Goal: Transaction & Acquisition: Purchase product/service

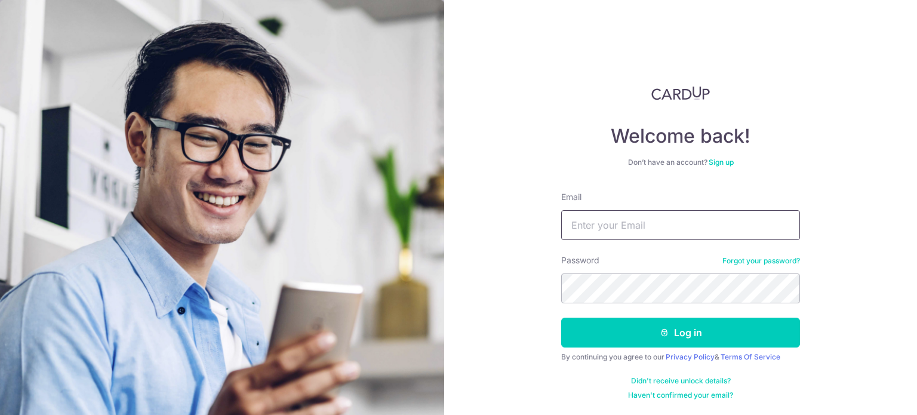
click at [647, 221] on input "Email" at bounding box center [680, 225] width 239 height 30
type input "kelwin.li@gmail.com"
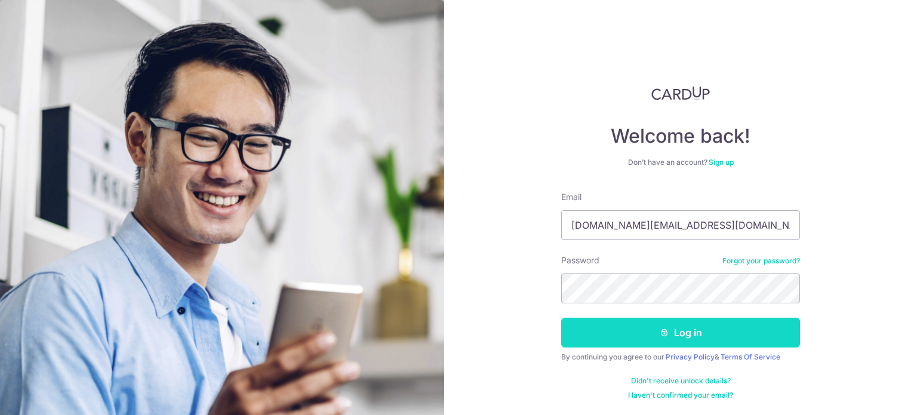
click at [718, 343] on button "Log in" at bounding box center [680, 333] width 239 height 30
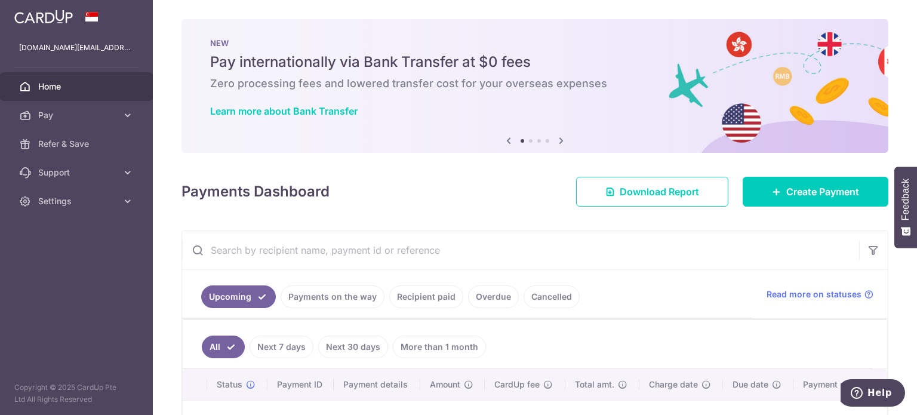
scroll to position [166, 0]
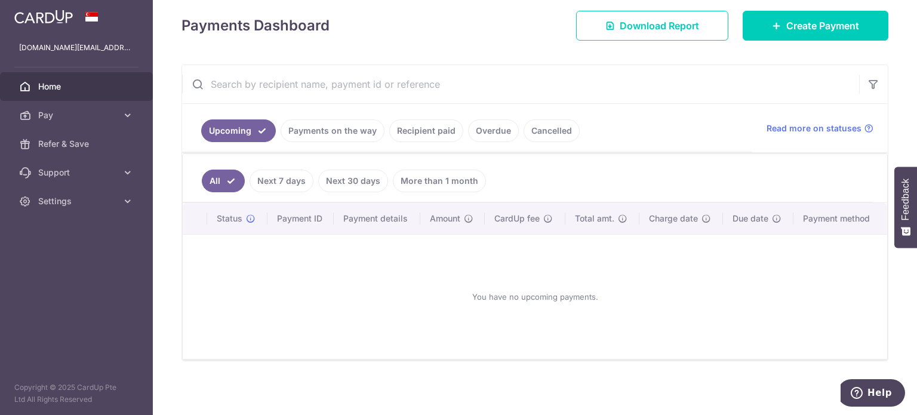
click at [290, 170] on link "Next 7 days" at bounding box center [282, 181] width 64 height 23
click at [340, 137] on link "Payments on the way" at bounding box center [333, 130] width 104 height 23
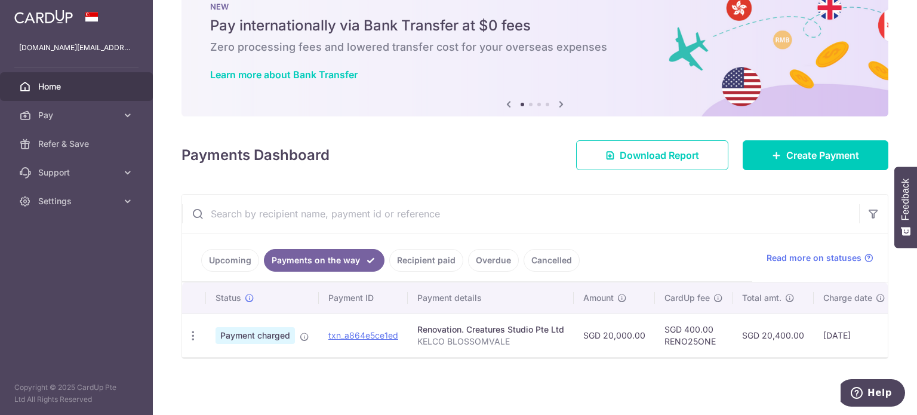
scroll to position [41, 0]
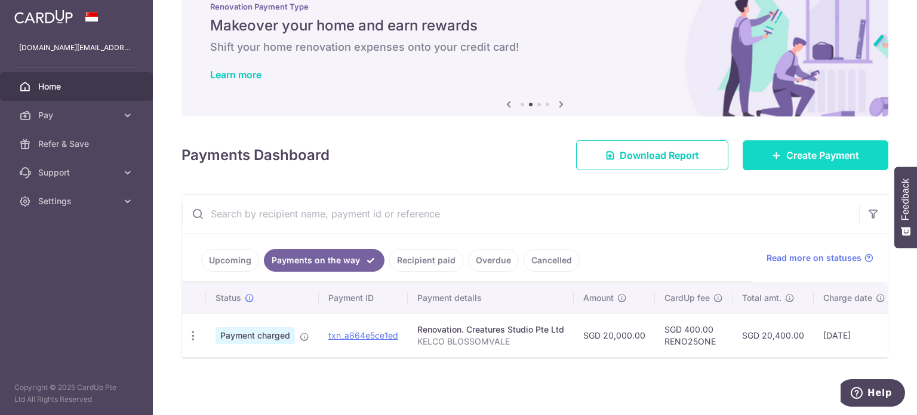
click at [821, 162] on link "Create Payment" at bounding box center [816, 155] width 146 height 30
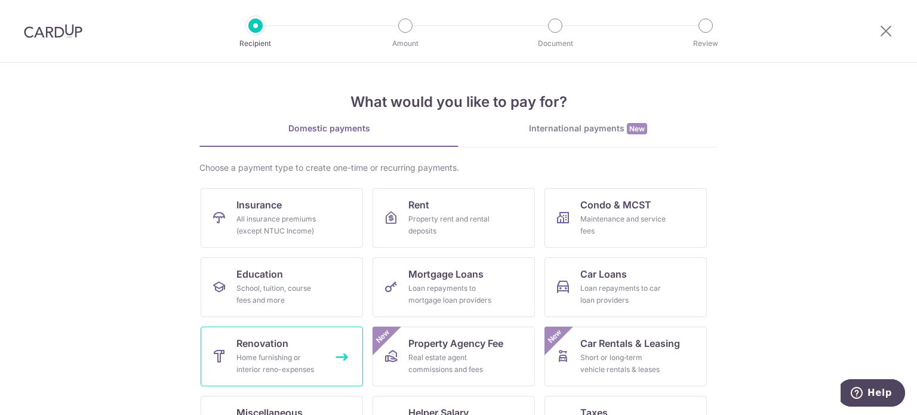
click at [256, 371] on div "Home furnishing or interior reno-expenses" at bounding box center [279, 364] width 86 height 24
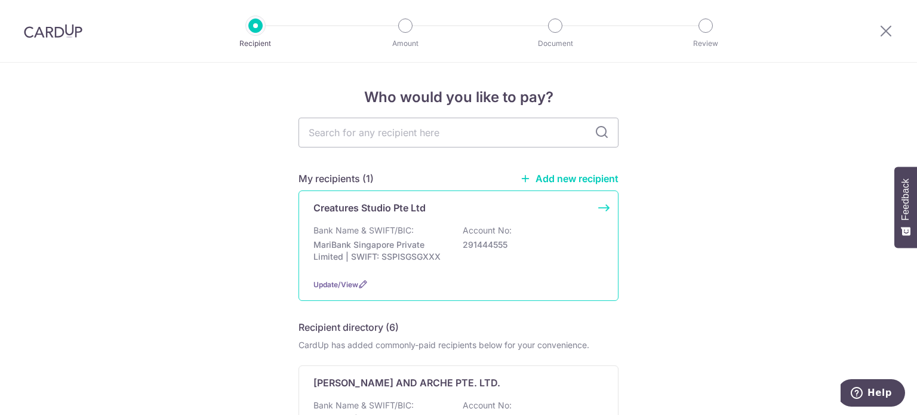
click at [373, 219] on div "Creatures Studio Pte Ltd Bank Name & SWIFT/BIC: MariBank Singapore Private Limi…" at bounding box center [459, 245] width 320 height 110
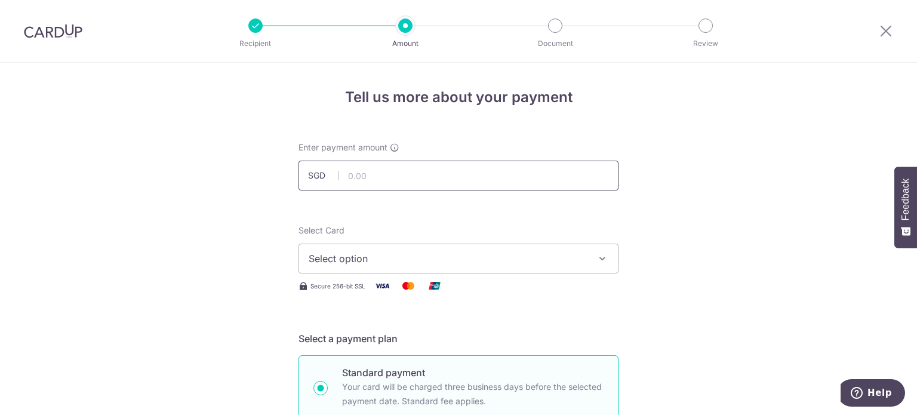
click at [366, 186] on input "text" at bounding box center [459, 176] width 320 height 30
type input "20,000.00"
drag, startPoint x: 421, startPoint y: 253, endPoint x: 417, endPoint y: 241, distance: 12.1
click at [421, 253] on span "Select option" at bounding box center [448, 258] width 278 height 14
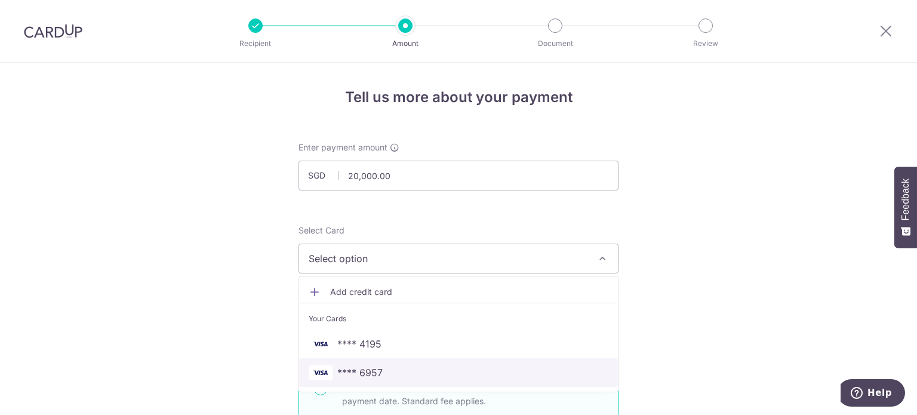
click at [371, 374] on span "**** 6957" at bounding box center [359, 372] width 45 height 14
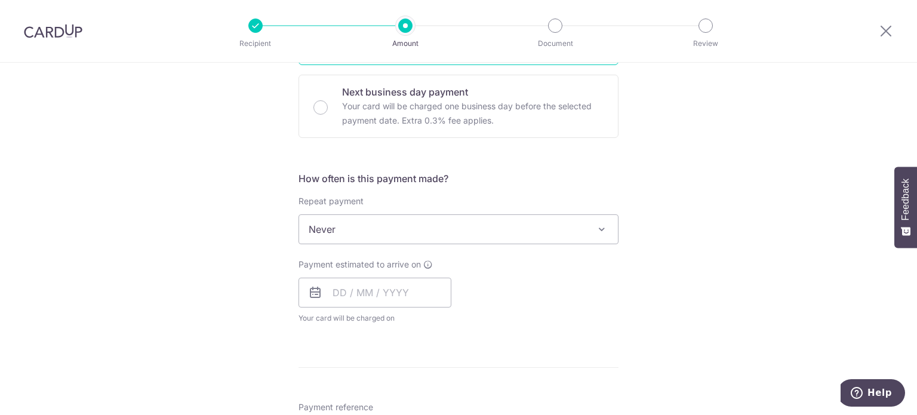
scroll to position [358, 0]
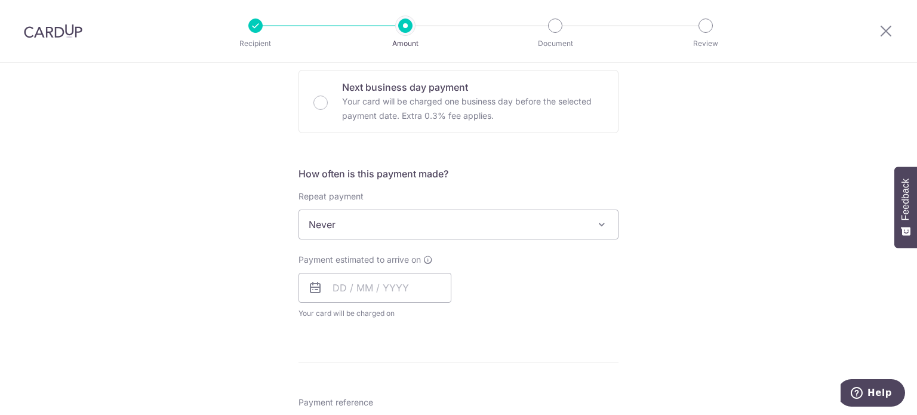
click at [380, 230] on span "Never" at bounding box center [458, 224] width 319 height 29
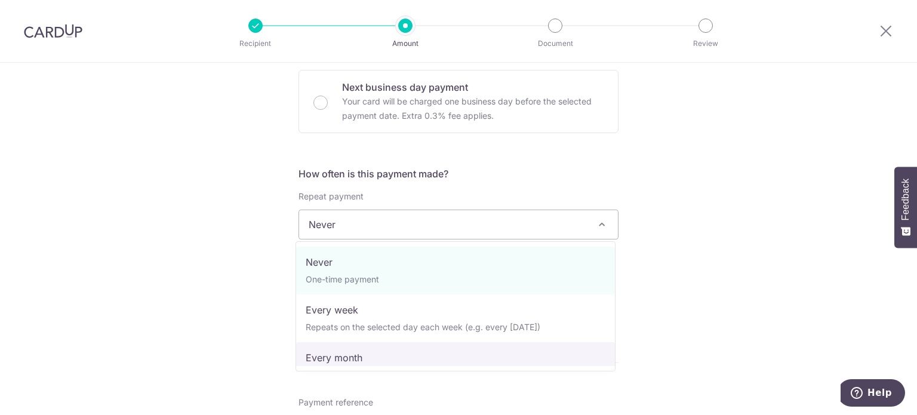
select select "3"
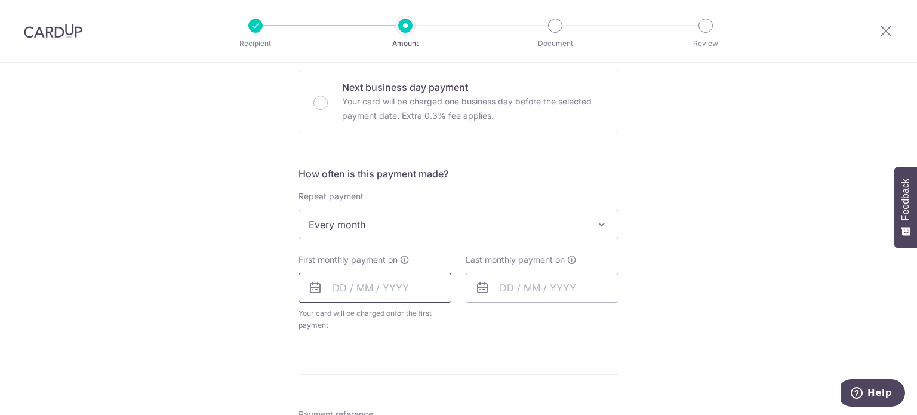
click at [371, 282] on input "text" at bounding box center [375, 288] width 153 height 30
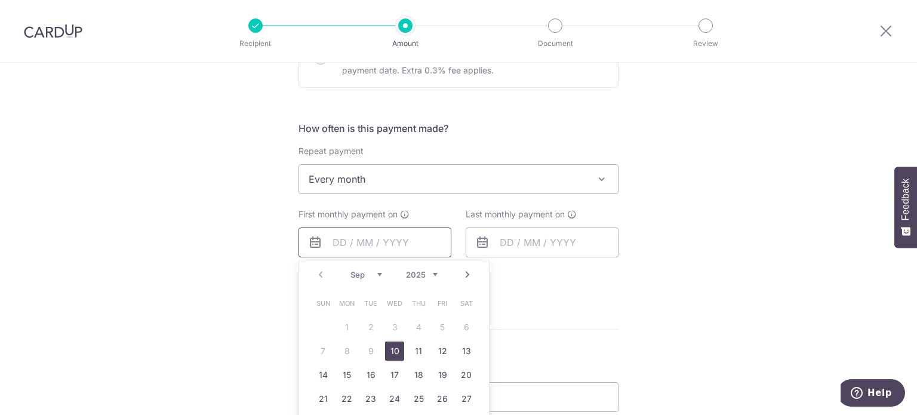
scroll to position [478, 0]
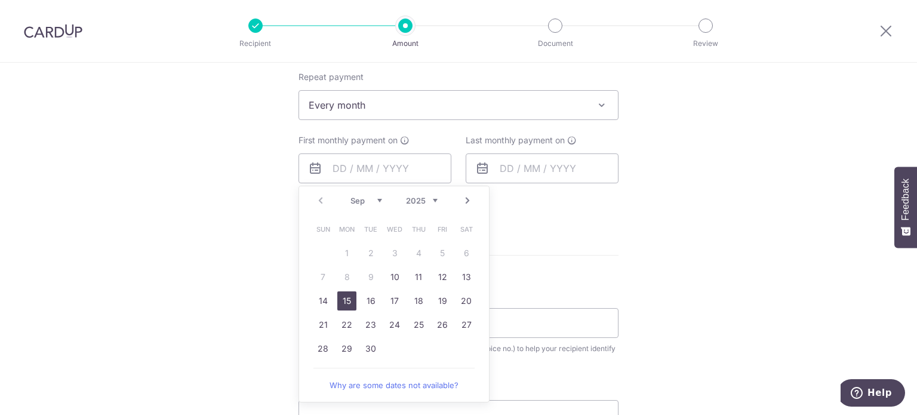
click at [352, 297] on link "15" at bounding box center [346, 300] width 19 height 19
type input "[DATE]"
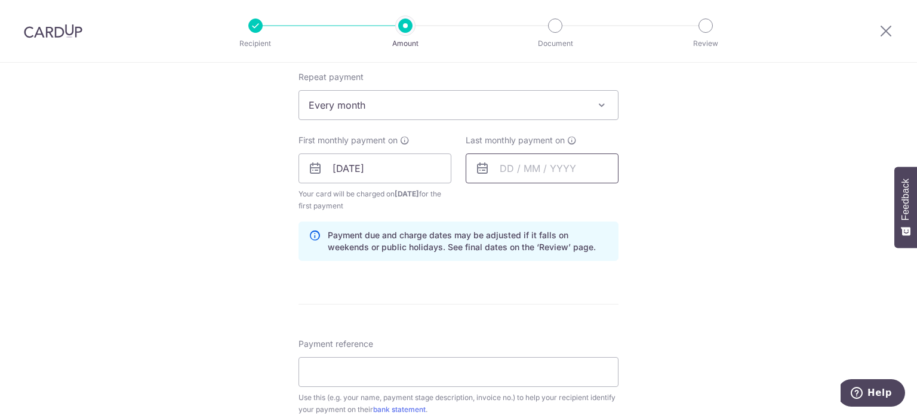
click at [520, 176] on input "text" at bounding box center [542, 168] width 153 height 30
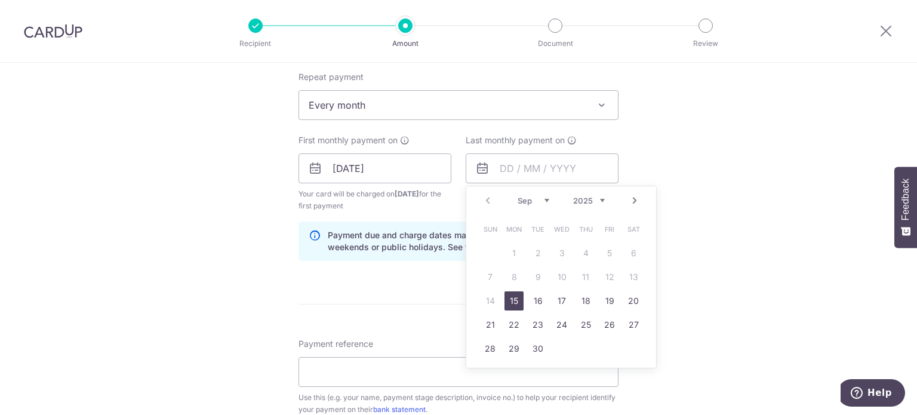
click at [542, 200] on select "Sep Oct Nov Dec" at bounding box center [534, 201] width 32 height 10
click at [591, 303] on link "16" at bounding box center [585, 300] width 19 height 19
type input "16/10/2025"
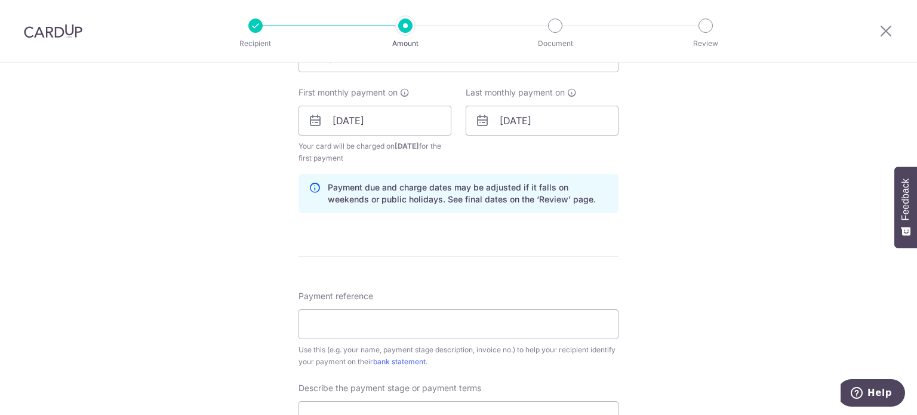
scroll to position [597, 0]
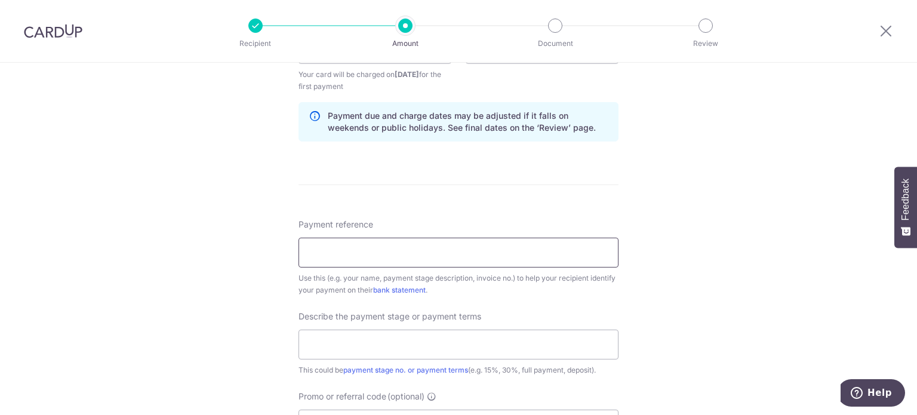
click at [453, 257] on input "Payment reference" at bounding box center [459, 253] width 320 height 30
type input "KELCO BLOSSOMVALE"
click at [358, 339] on input "text" at bounding box center [459, 345] width 320 height 30
type input "9"
type input "80% of project"
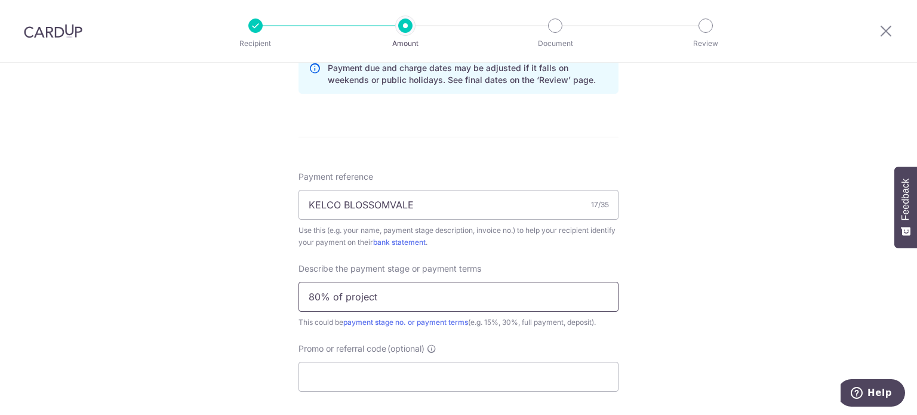
scroll to position [717, 0]
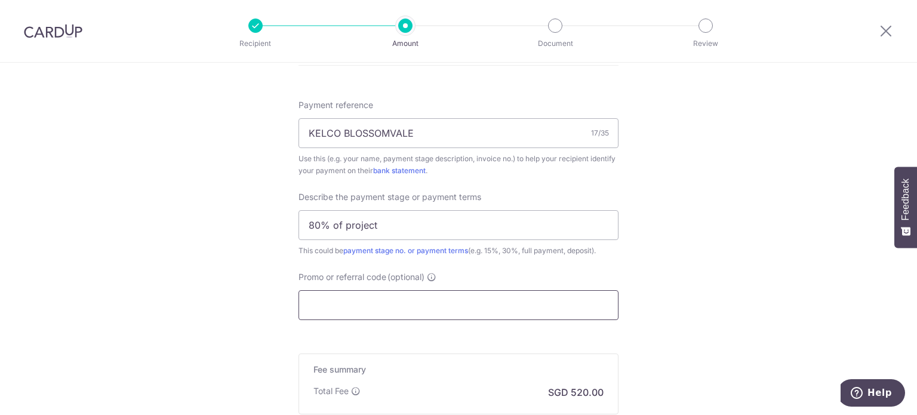
click at [364, 296] on input "Promo or referral code (optional)" at bounding box center [459, 305] width 320 height 30
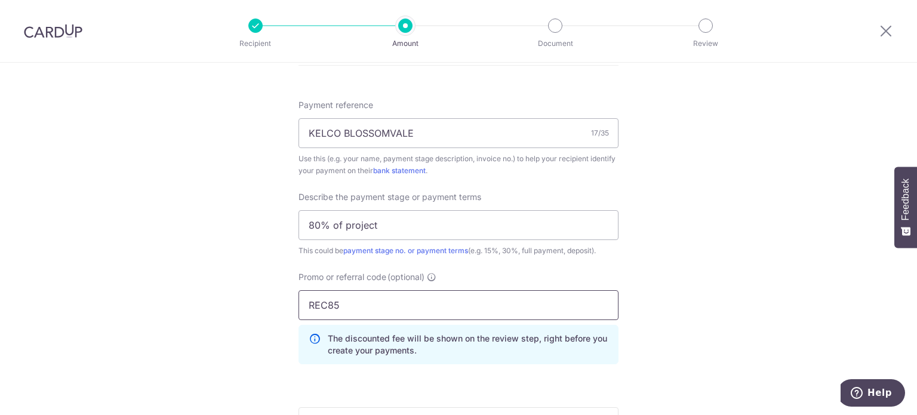
click at [322, 302] on input "REC85" at bounding box center [459, 305] width 320 height 30
type input "REC185"
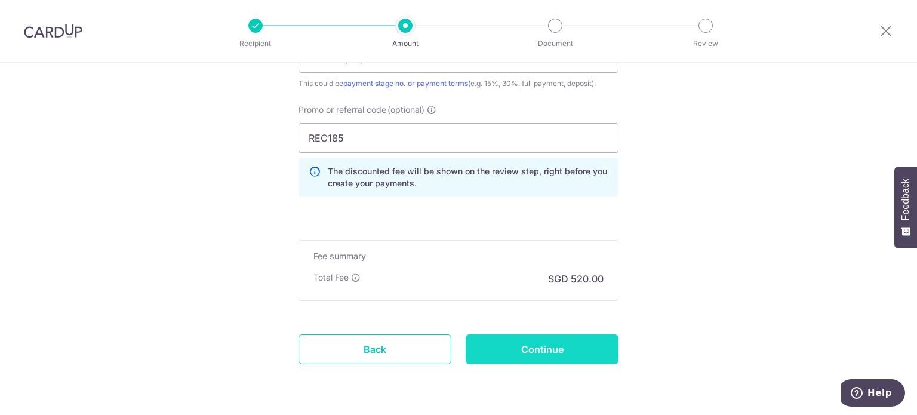
scroll to position [920, 0]
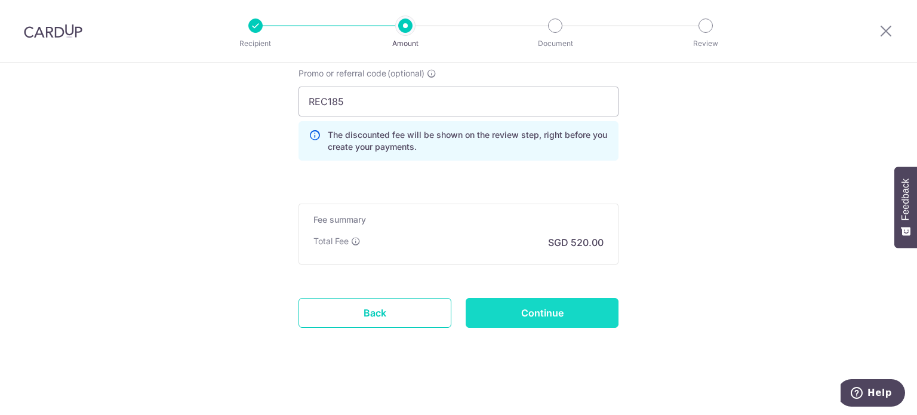
click at [549, 308] on input "Continue" at bounding box center [542, 313] width 153 height 30
type input "Create Schedule"
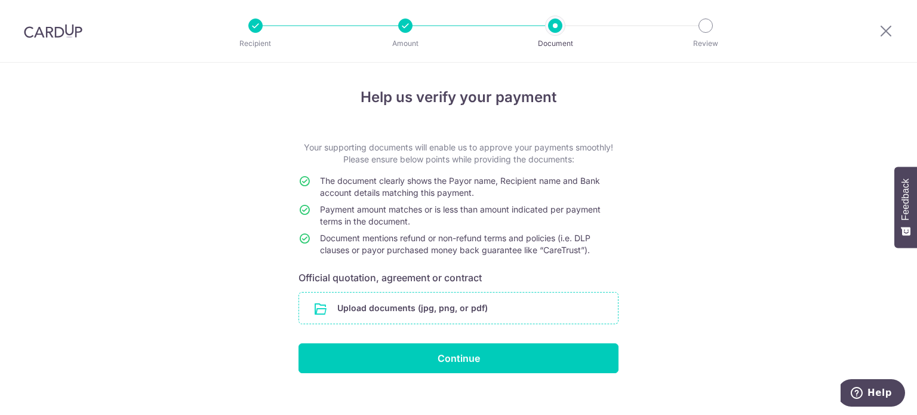
click at [505, 298] on input "file" at bounding box center [458, 308] width 319 height 31
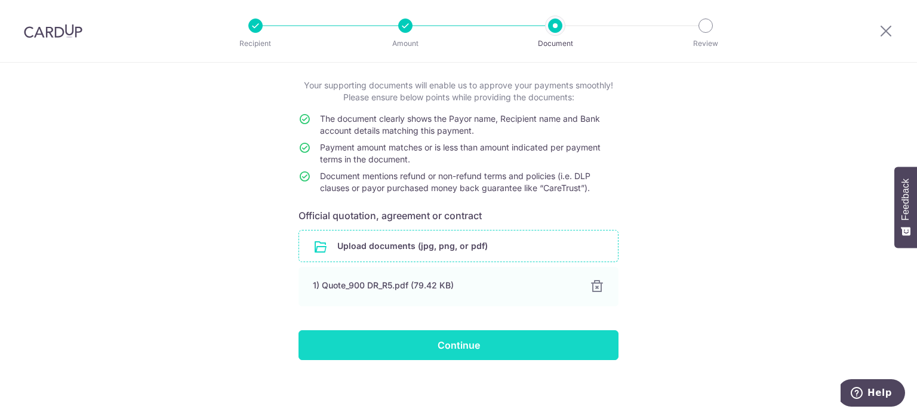
scroll to position [62, 0]
click at [490, 333] on input "Continue" at bounding box center [459, 345] width 320 height 30
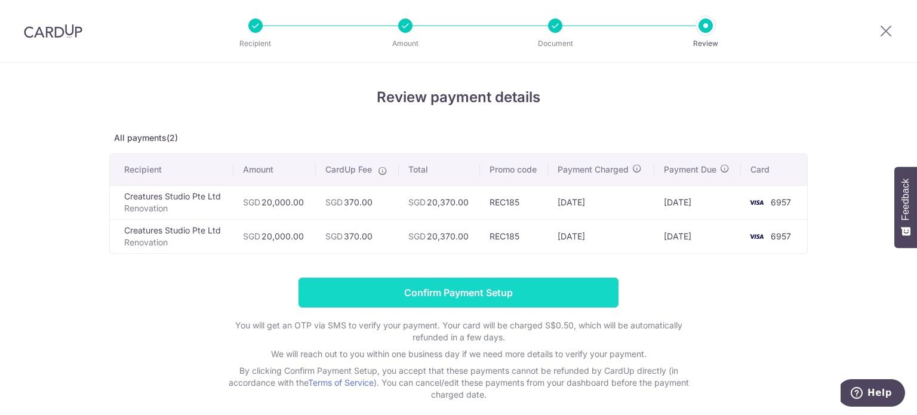
click at [451, 293] on input "Confirm Payment Setup" at bounding box center [459, 293] width 320 height 30
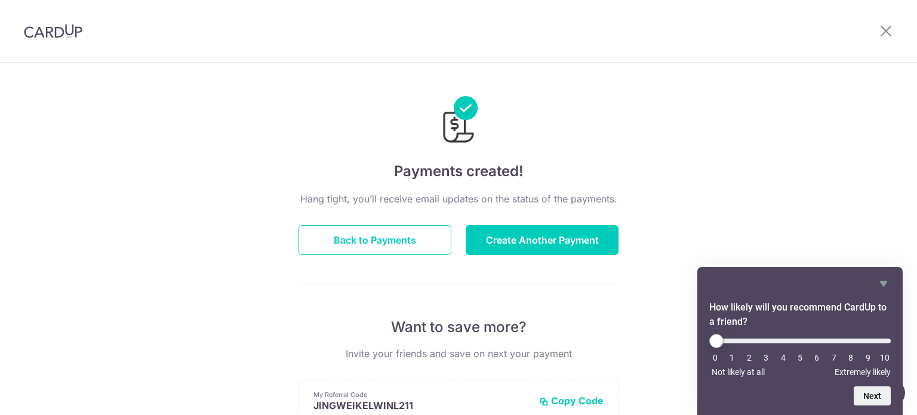
click at [25, 24] on img at bounding box center [53, 31] width 59 height 14
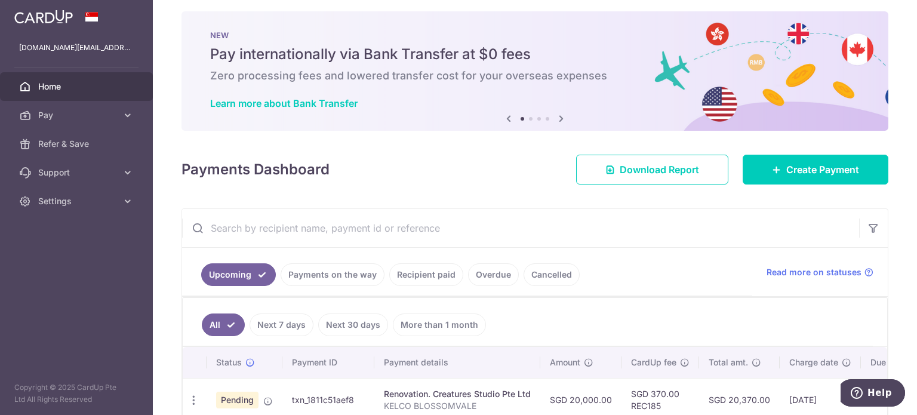
scroll to position [1, 0]
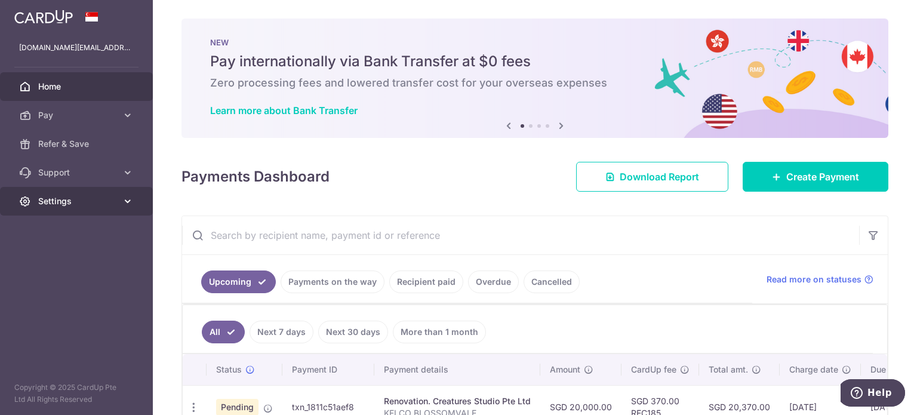
click at [26, 212] on link "Settings" at bounding box center [76, 201] width 153 height 29
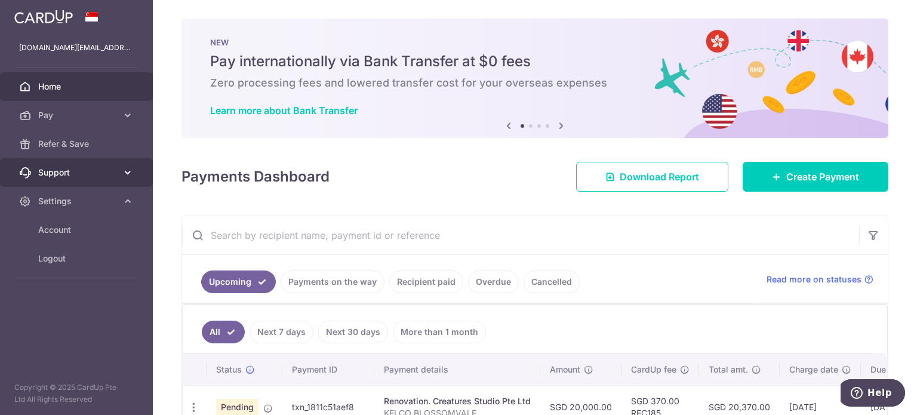
click at [117, 169] on link "Support" at bounding box center [76, 172] width 153 height 29
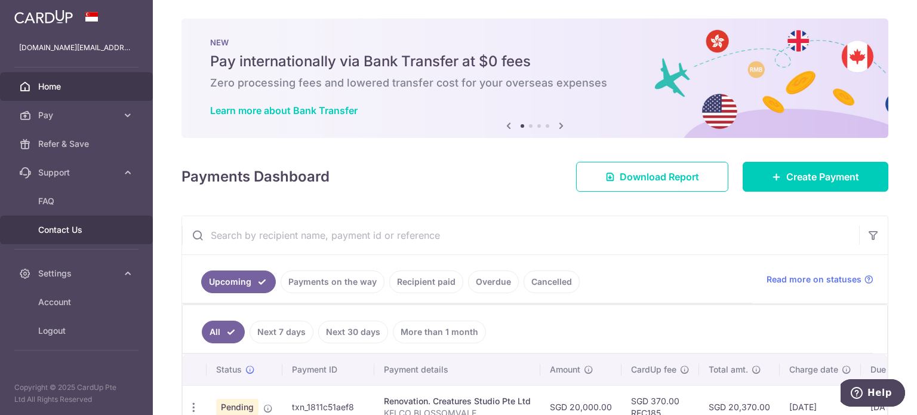
click at [81, 227] on span "Contact Us" at bounding box center [77, 230] width 79 height 12
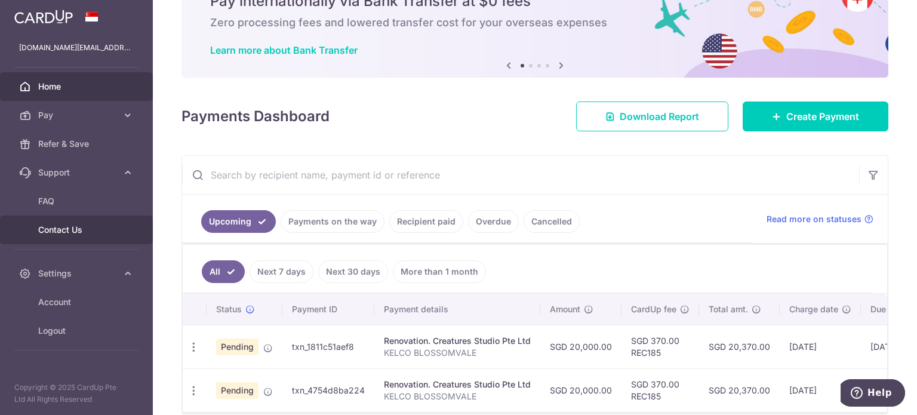
scroll to position [120, 0]
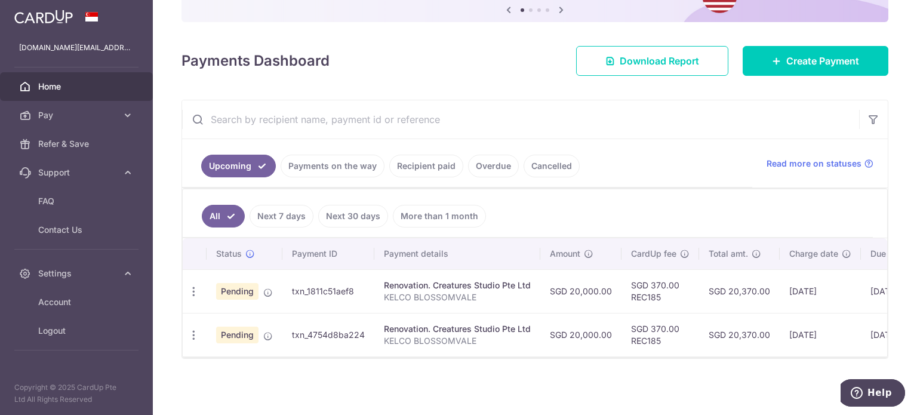
click at [677, 196] on ul "All Next 7 days Next 30 days More than 1 month" at bounding box center [528, 213] width 690 height 48
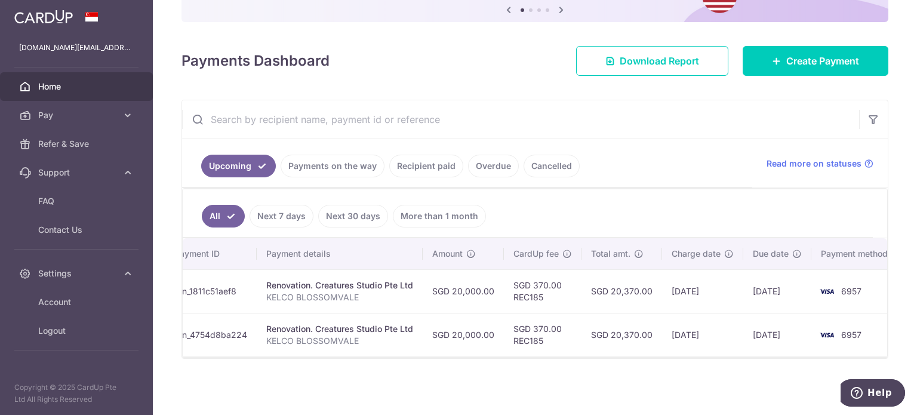
scroll to position [0, 129]
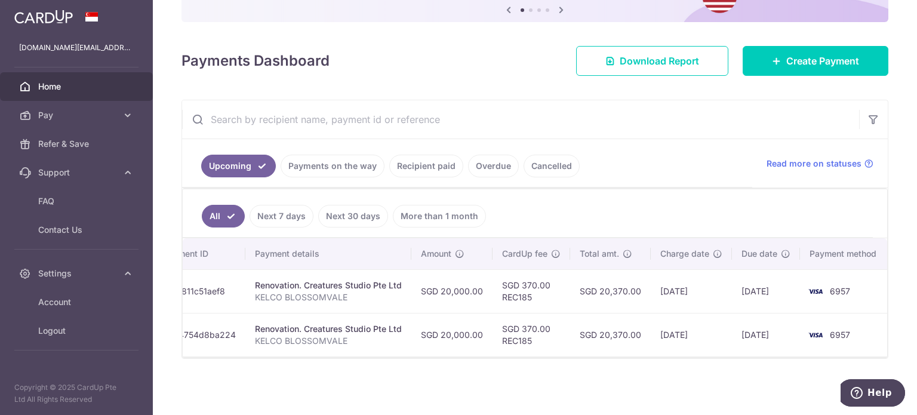
click at [684, 207] on ul "All Next 7 days Next 30 days More than 1 month" at bounding box center [528, 213] width 690 height 48
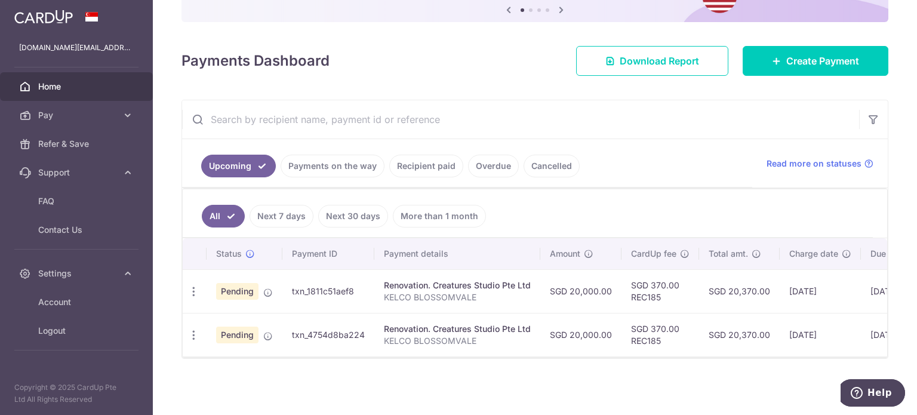
click at [534, 379] on div "× Pause Schedule Pause all future payments in this series Pause just this one p…" at bounding box center [535, 207] width 764 height 415
drag, startPoint x: 617, startPoint y: 348, endPoint x: 652, endPoint y: 349, distance: 34.7
click at [652, 349] on tr "Update payment Cancel payment Pending txn_4754d8ba224 Renovation. Creatures Stu…" at bounding box center [601, 335] width 837 height 44
click at [339, 162] on link "Payments on the way" at bounding box center [333, 166] width 104 height 23
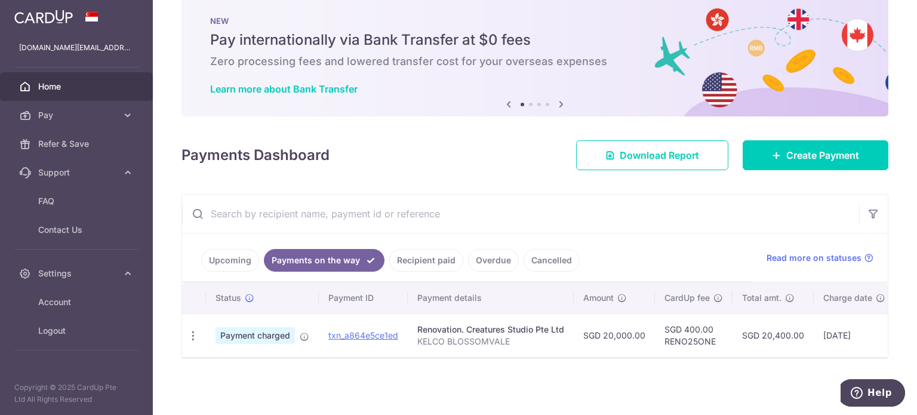
click at [225, 250] on link "Upcoming" at bounding box center [230, 260] width 58 height 23
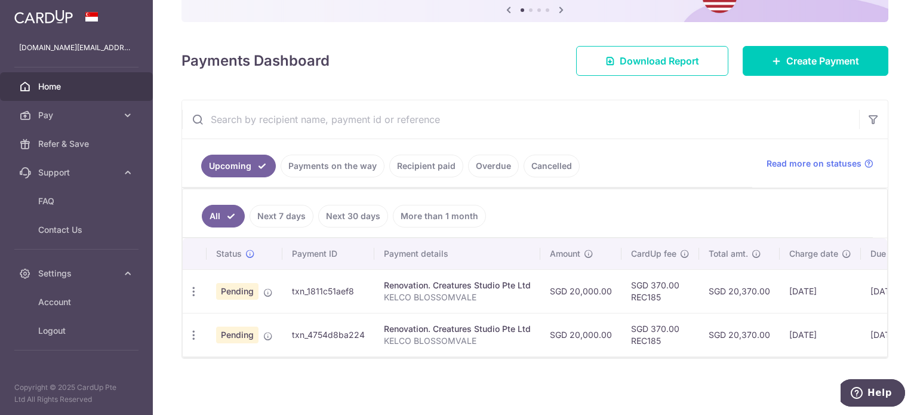
click at [328, 174] on ul "Upcoming Payments on the way Recipient paid Overdue Cancelled" at bounding box center [467, 163] width 570 height 48
click at [327, 171] on link "Payments on the way" at bounding box center [333, 166] width 104 height 23
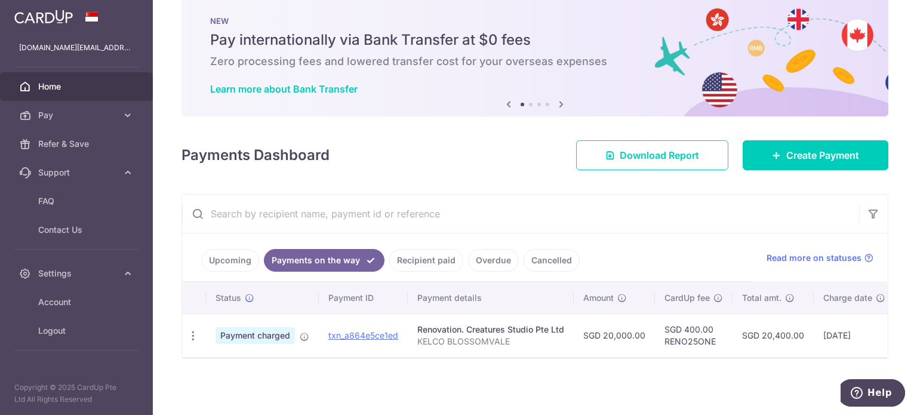
scroll to position [26, 0]
click at [232, 251] on link "Upcoming" at bounding box center [230, 260] width 58 height 23
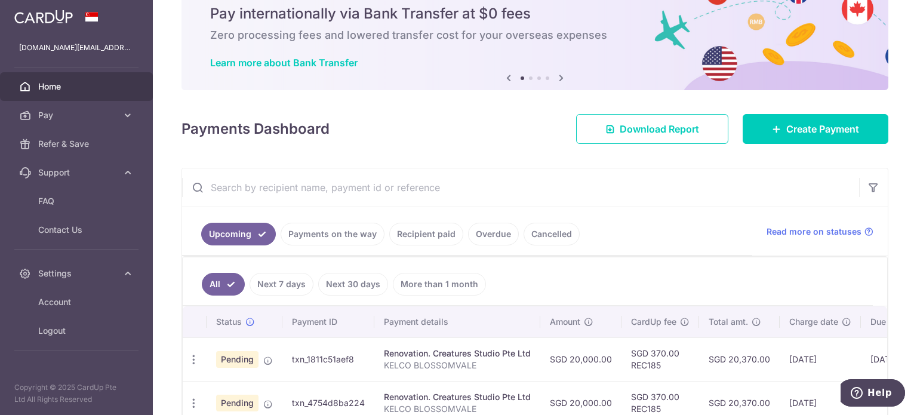
scroll to position [120, 0]
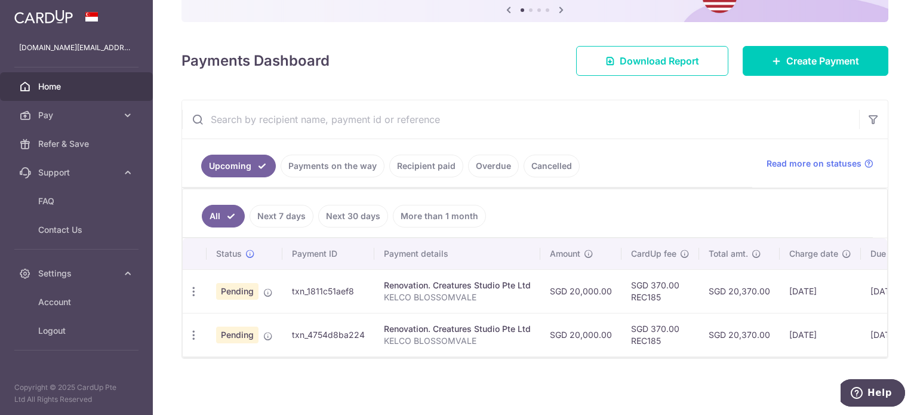
click at [337, 167] on link "Payments on the way" at bounding box center [333, 166] width 104 height 23
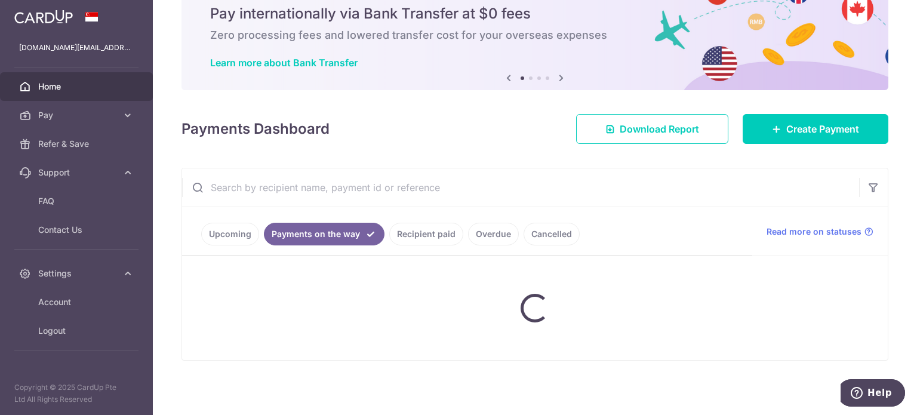
scroll to position [26, 0]
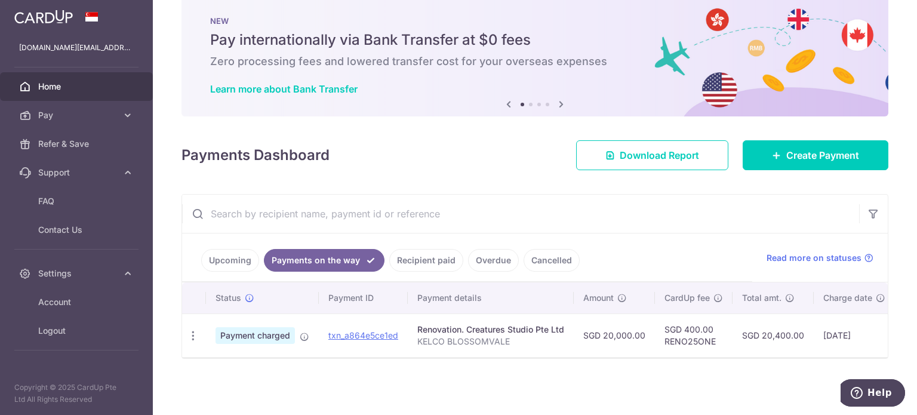
click at [236, 259] on link "Upcoming" at bounding box center [230, 260] width 58 height 23
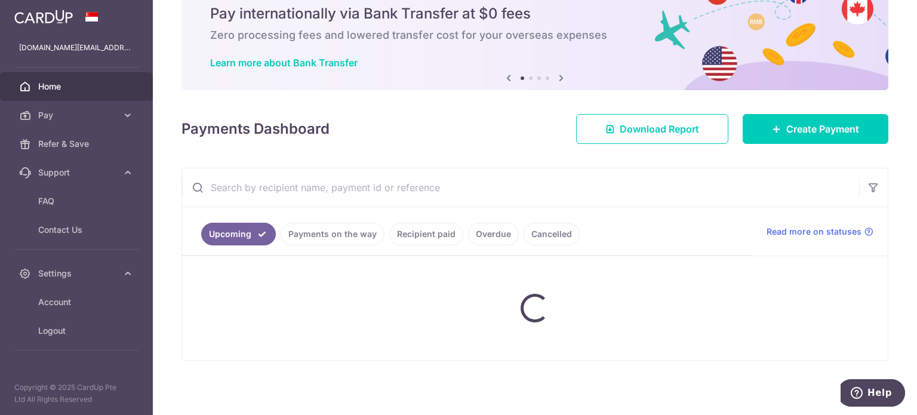
scroll to position [120, 0]
